Goal: Navigation & Orientation: Understand site structure

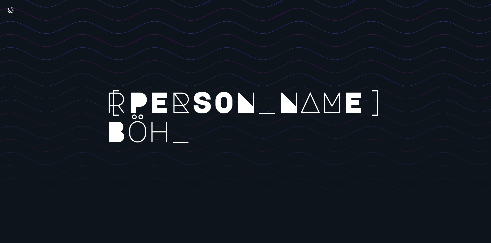
drag, startPoint x: 241, startPoint y: 112, endPoint x: 284, endPoint y: 108, distance: 43.2
click at [280, 108] on rect at bounding box center [320, 129] width 640 height 243
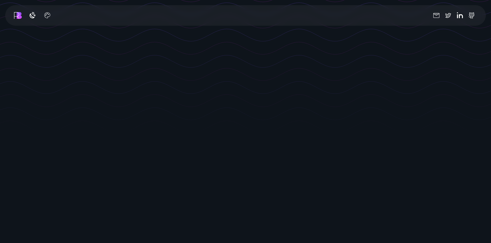
scroll to position [103, 0]
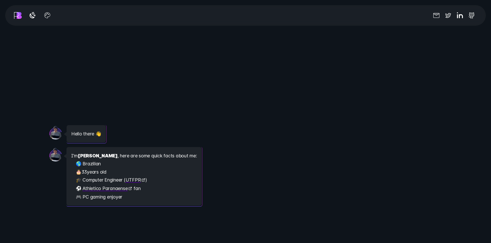
scroll to position [618, 0]
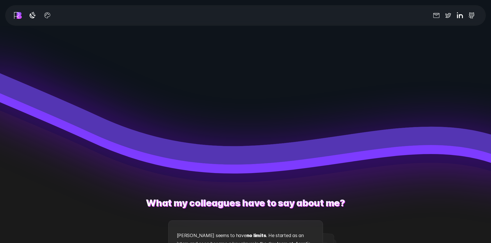
scroll to position [902, 0]
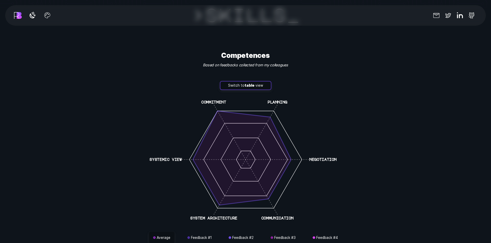
scroll to position [1468, 0]
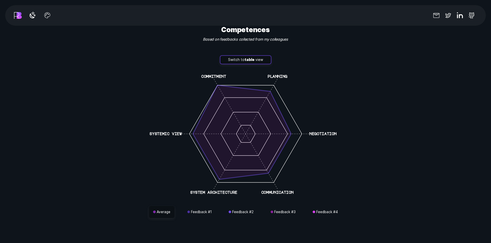
drag, startPoint x: 267, startPoint y: 139, endPoint x: 232, endPoint y: 132, distance: 35.6
click at [244, 135] on polygon at bounding box center [242, 133] width 98 height 94
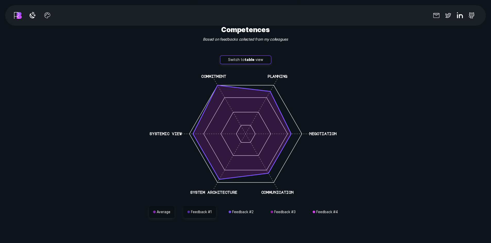
click at [209, 208] on button "Feedback # 1" at bounding box center [199, 212] width 33 height 12
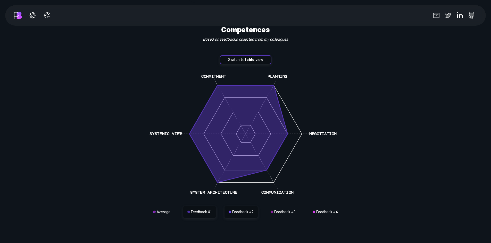
click at [236, 208] on button "Feedback # 2" at bounding box center [240, 212] width 33 height 12
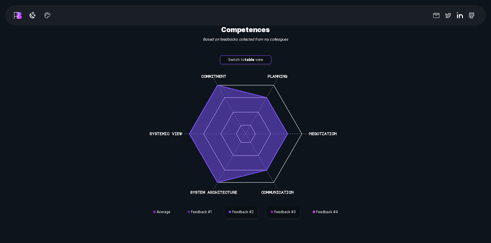
click at [273, 206] on button "Feedback # 3" at bounding box center [282, 212] width 33 height 12
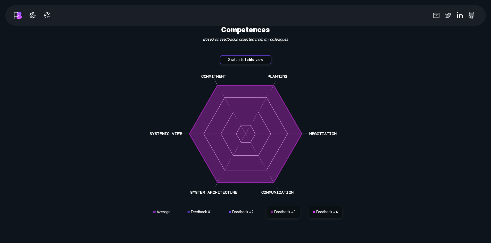
click at [332, 206] on button "Feedback # 4" at bounding box center [324, 212] width 33 height 12
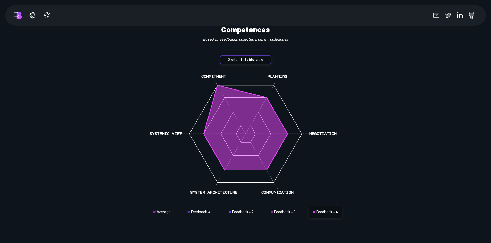
click at [333, 212] on button "Feedback # 4" at bounding box center [324, 212] width 33 height 12
click at [272, 206] on button "Feedback # 3" at bounding box center [282, 212] width 33 height 12
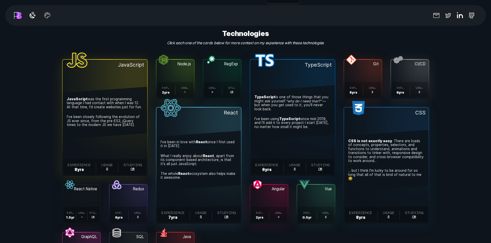
scroll to position [1675, 0]
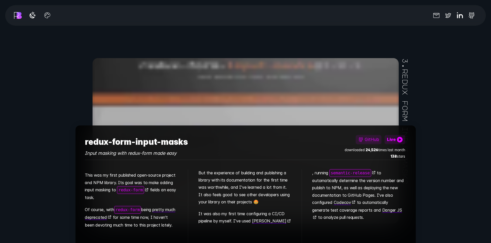
scroll to position [3040, 0]
